Goal: Check status: Check status

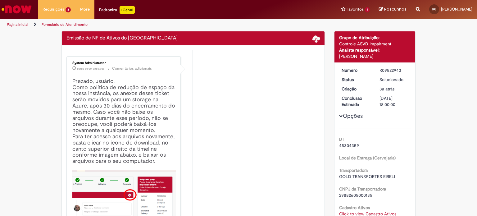
click at [26, 11] on img "Ir para a Homepage" at bounding box center [17, 9] width 32 height 12
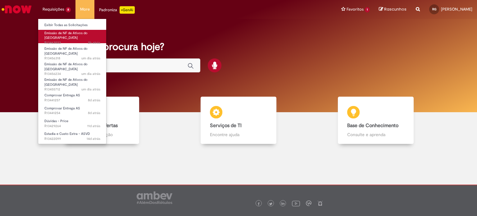
click at [67, 40] on span "2h atrás 2 horas atrás R13463523" at bounding box center [72, 42] width 56 height 5
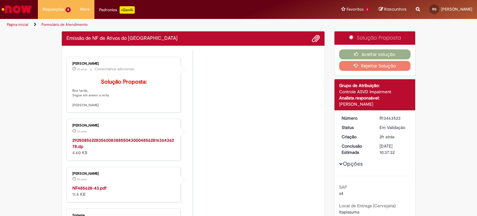
click at [93, 191] on strong "NF485628-43.pdf" at bounding box center [89, 188] width 34 height 6
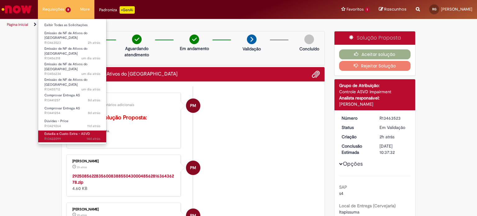
click at [78, 131] on span "Estadia e Custo Extra - ASVD" at bounding box center [67, 133] width 46 height 5
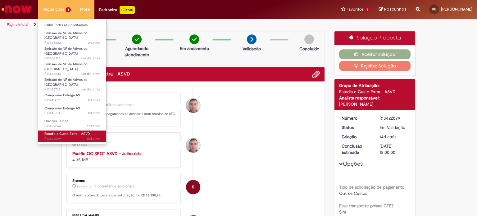
click at [87, 130] on link "Estadia e Custo Extra - ASVD 14d atrás 14 dias atrás [DATE] 21:31:51 R13422099" at bounding box center [72, 135] width 68 height 11
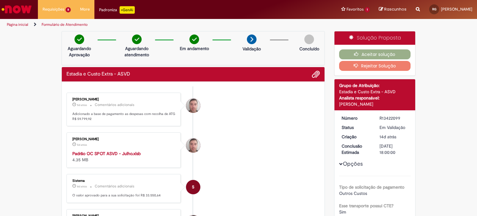
click at [149, 142] on p "5d atrás 5 dias atrás" at bounding box center [123, 144] width 103 height 6
click at [132, 151] on strong "Padrão OC SPOT ASVD - Julho.xlsb" at bounding box center [106, 154] width 68 height 6
